Goal: Task Accomplishment & Management: Manage account settings

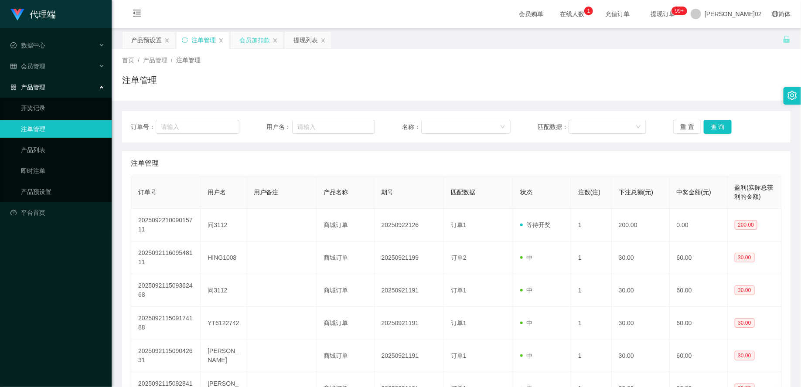
click at [250, 39] on div "会员加扣款" at bounding box center [254, 40] width 31 height 17
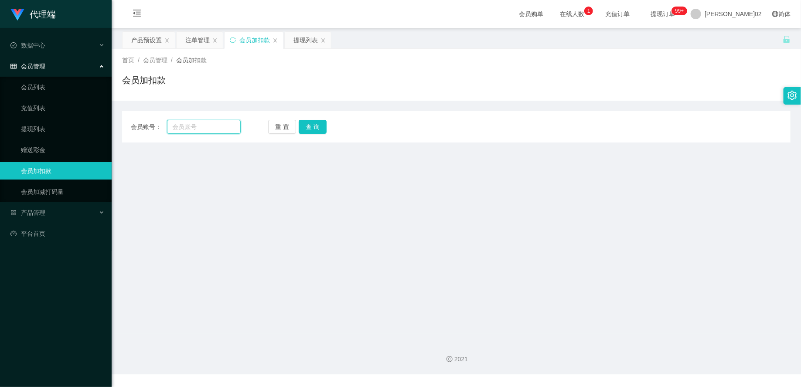
click at [216, 131] on input "text" at bounding box center [204, 127] width 74 height 14
paste input "Kellykong"
click at [308, 126] on button "查 询" at bounding box center [313, 127] width 28 height 14
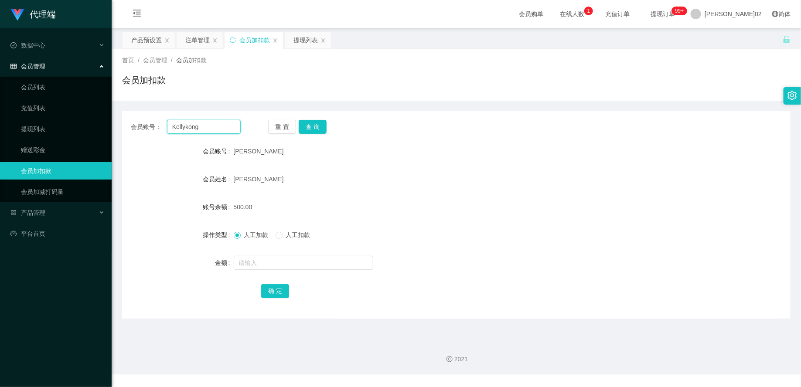
click at [221, 129] on input "Kellykong" at bounding box center [204, 127] width 74 height 14
paste input "Qs3112"
type input "Qs3112"
click at [317, 126] on button "查 询" at bounding box center [313, 127] width 28 height 14
click at [280, 261] on input "text" at bounding box center [303, 263] width 139 height 14
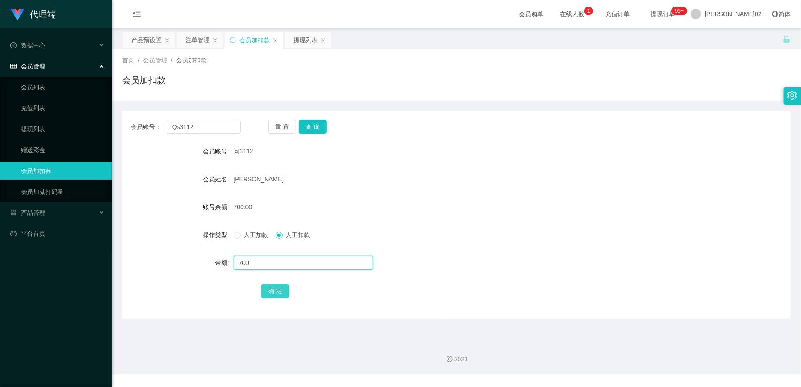
type input "700"
click at [275, 296] on button "确 定" at bounding box center [275, 291] width 28 height 14
click at [151, 38] on div "产品预设置" at bounding box center [146, 40] width 31 height 17
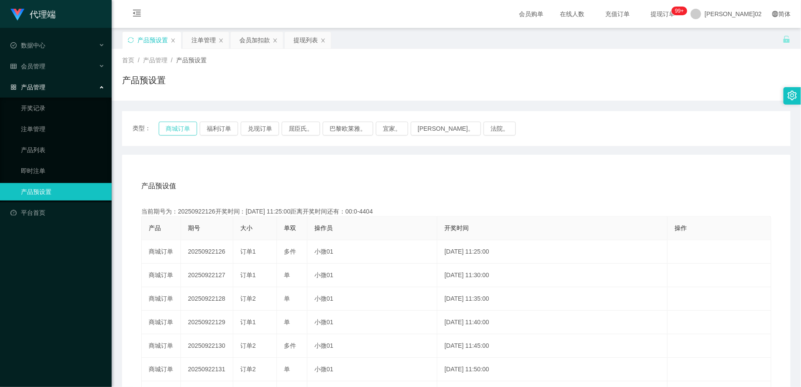
drag, startPoint x: 189, startPoint y: 136, endPoint x: 182, endPoint y: 126, distance: 11.5
click at [182, 126] on div "类型： 商城订单 福利订单 兑现订单 屈臣氏。 巴黎欧莱雅。 宜家。 森亨。 法院。" at bounding box center [456, 128] width 668 height 35
click at [182, 126] on button "商城订单" at bounding box center [178, 129] width 38 height 14
click at [273, 224] on th "大小" at bounding box center [255, 229] width 44 height 24
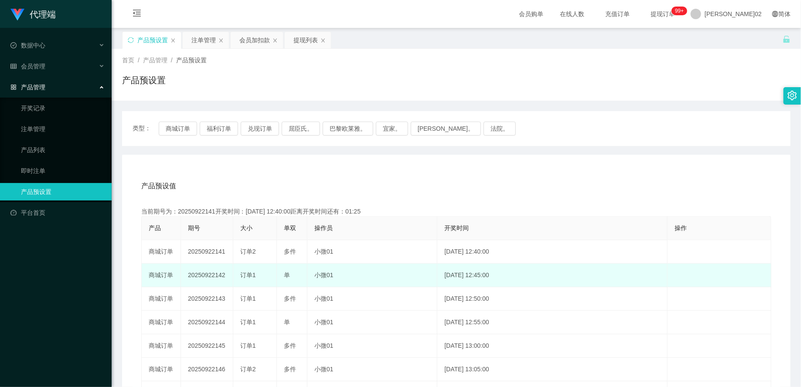
click at [216, 275] on td "20250922142" at bounding box center [207, 276] width 52 height 24
copy td "20250922142"
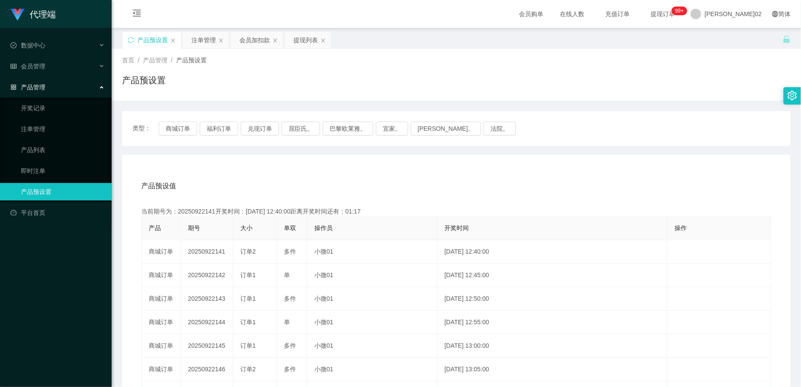
click at [316, 187] on div "产品预设值 添加期号" at bounding box center [456, 186] width 630 height 24
click at [189, 129] on button "商城订单" at bounding box center [178, 129] width 38 height 14
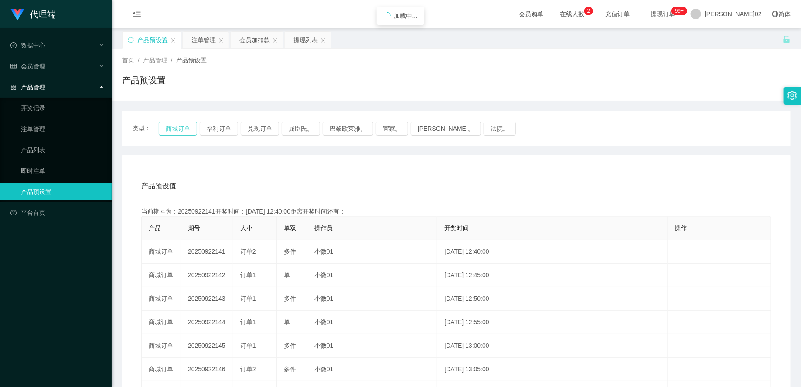
click at [189, 129] on button "商城订单" at bounding box center [178, 129] width 38 height 14
click at [177, 133] on button "商城订单" at bounding box center [178, 129] width 38 height 14
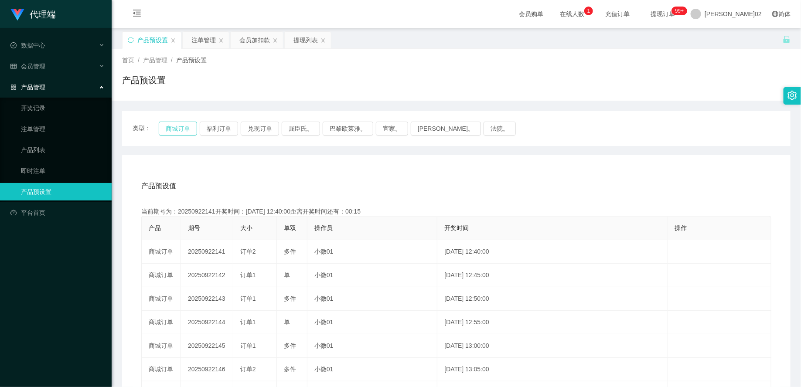
click at [177, 133] on button "商城订单" at bounding box center [178, 129] width 38 height 14
click at [177, 132] on button "商城订单" at bounding box center [178, 129] width 38 height 14
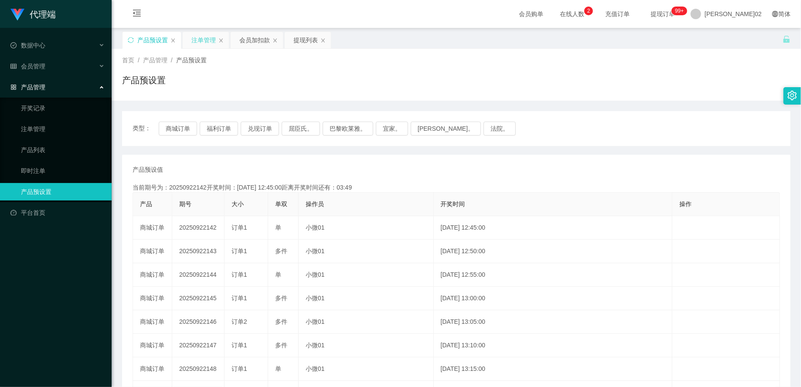
click at [205, 36] on div "注单管理" at bounding box center [203, 40] width 24 height 17
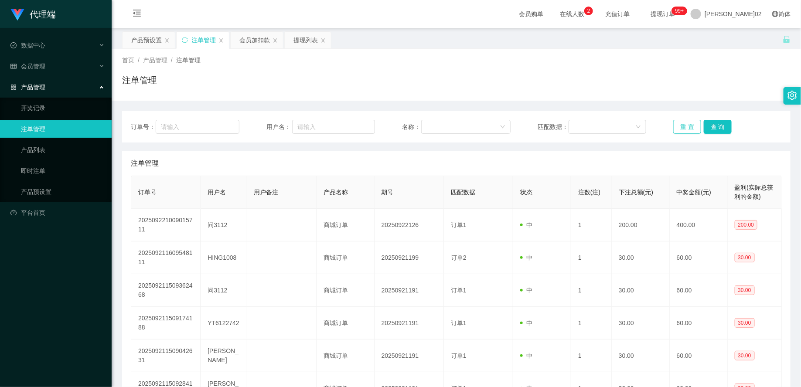
click at [681, 127] on button "重 置" at bounding box center [687, 127] width 28 height 14
click at [681, 123] on button "重 置" at bounding box center [687, 127] width 28 height 14
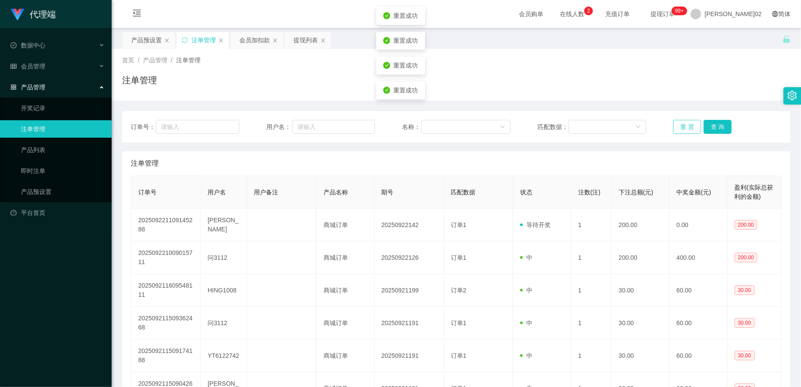
click at [681, 123] on button "重 置" at bounding box center [687, 127] width 28 height 14
drag, startPoint x: 683, startPoint y: 75, endPoint x: 721, endPoint y: 1, distance: 83.6
click at [684, 74] on div "注单管理" at bounding box center [456, 84] width 668 height 20
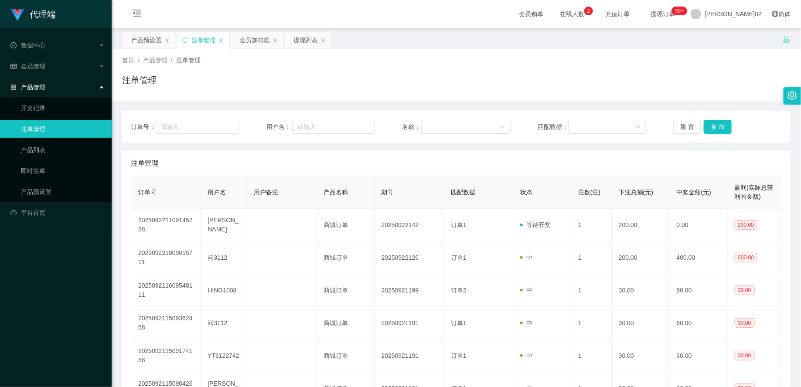
click at [682, 137] on div "订单号： 用户名： 名称： 匹配数据： 重 置 查 询" at bounding box center [456, 126] width 668 height 31
click at [684, 132] on button "重 置" at bounding box center [687, 127] width 28 height 14
